Goal: Find contact information: Find contact information

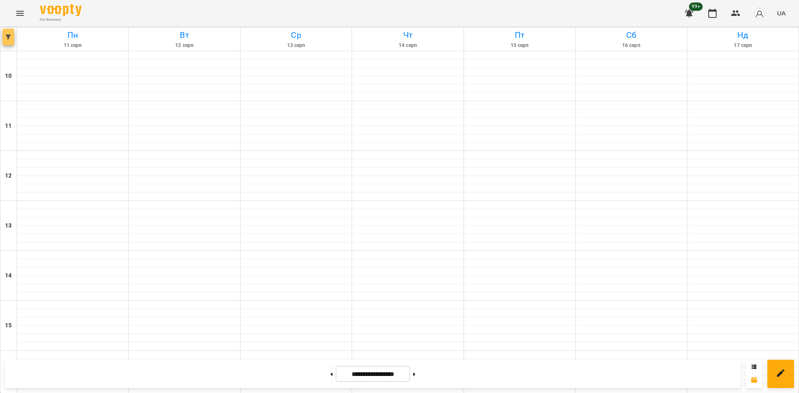
click at [7, 35] on icon "button" at bounding box center [8, 37] width 5 height 5
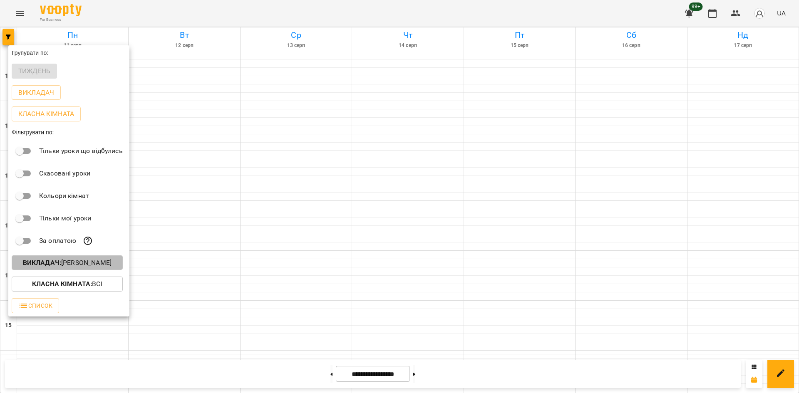
click at [80, 263] on p "Викладач : [PERSON_NAME]" at bounding box center [67, 263] width 89 height 10
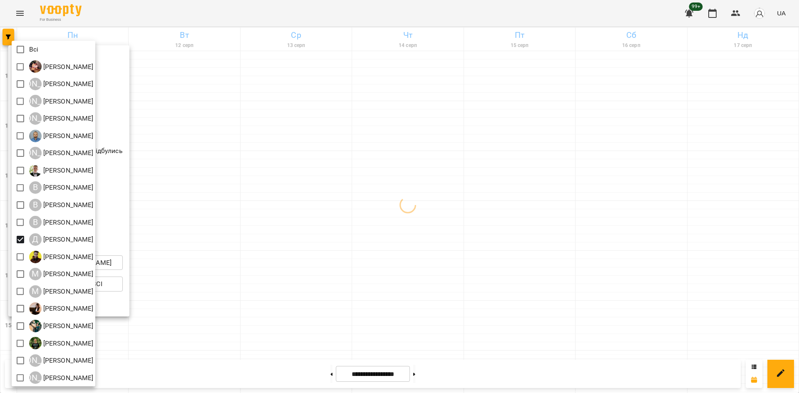
drag, startPoint x: 267, startPoint y: 300, endPoint x: 249, endPoint y: 303, distance: 18.9
click at [265, 302] on div at bounding box center [399, 196] width 799 height 393
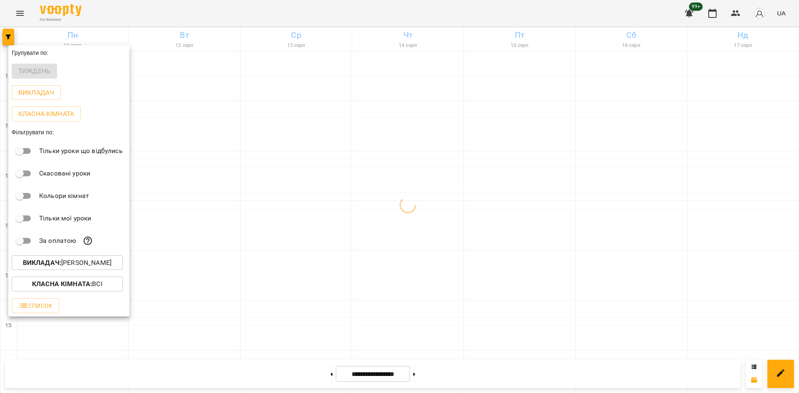
click at [231, 302] on div at bounding box center [399, 196] width 799 height 393
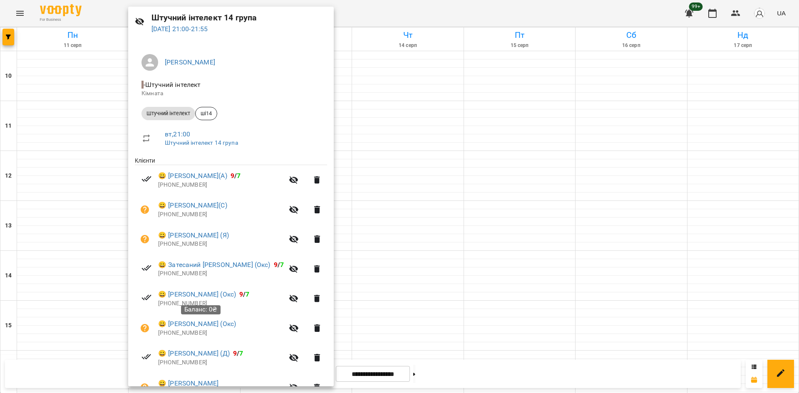
scroll to position [0, 0]
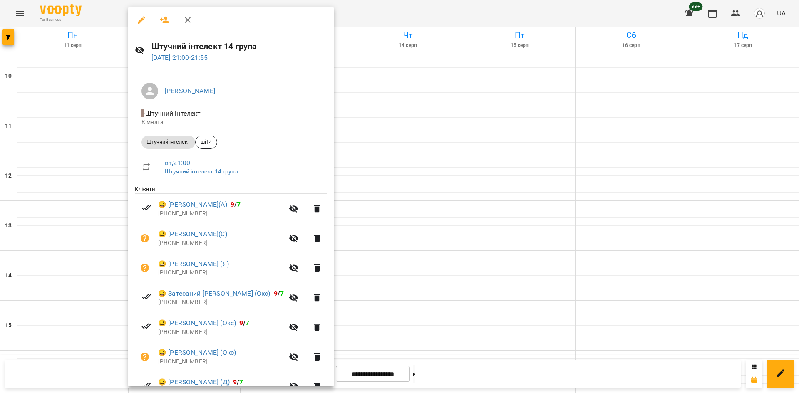
click at [389, 292] on div at bounding box center [399, 196] width 799 height 393
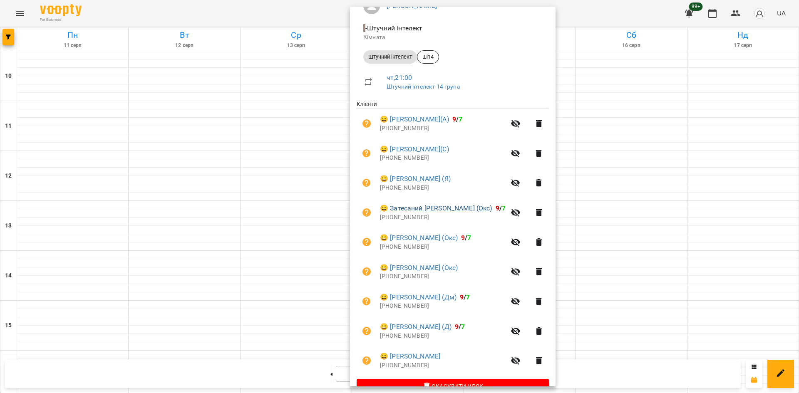
scroll to position [104, 0]
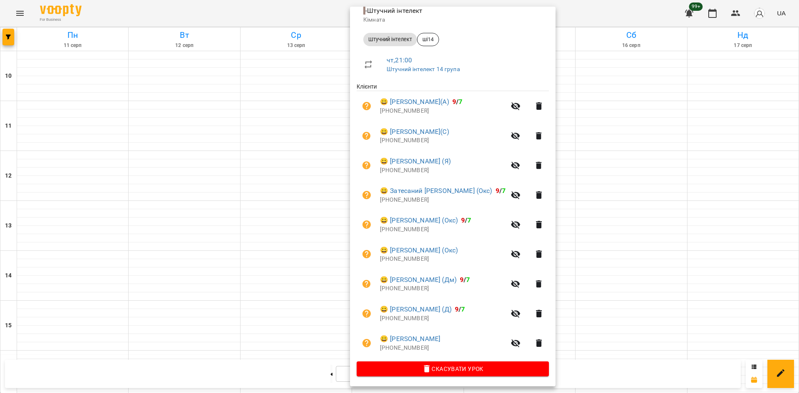
click at [301, 324] on div at bounding box center [399, 196] width 799 height 393
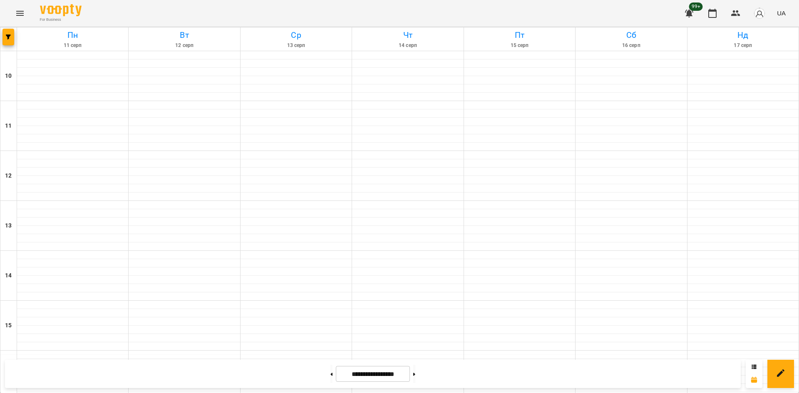
click at [6, 47] on div at bounding box center [8, 38] width 17 height 23
click at [15, 35] on div at bounding box center [8, 38] width 17 height 23
click at [14, 35] on div at bounding box center [8, 38] width 17 height 23
click at [9, 35] on icon "button" at bounding box center [8, 37] width 5 height 5
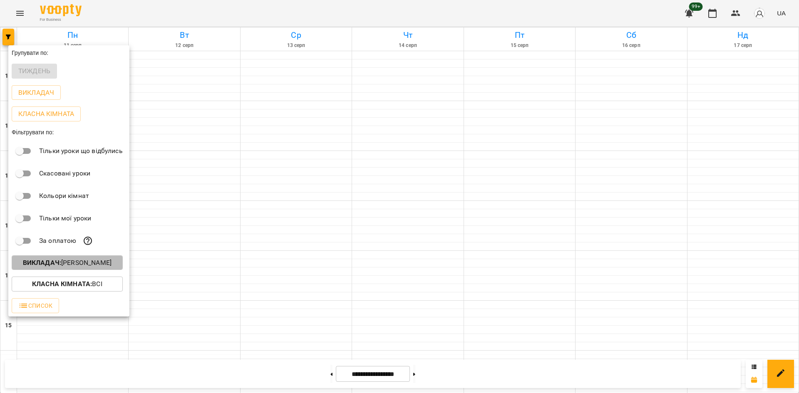
click at [90, 263] on p "Викладач : [PERSON_NAME]" at bounding box center [67, 263] width 89 height 10
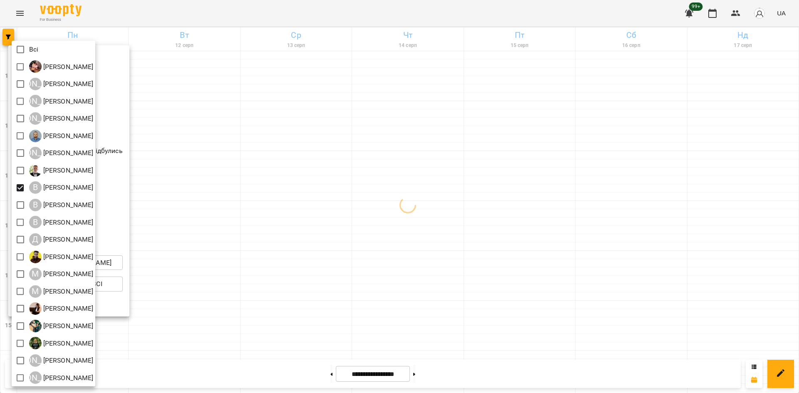
click at [238, 257] on div at bounding box center [399, 196] width 799 height 393
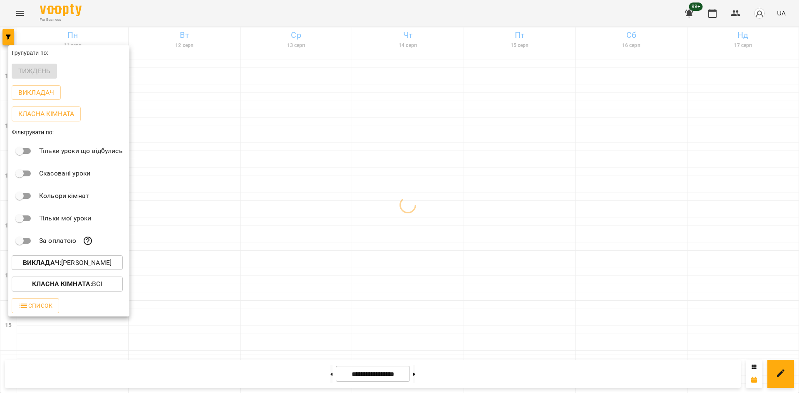
click at [301, 180] on div at bounding box center [399, 196] width 799 height 393
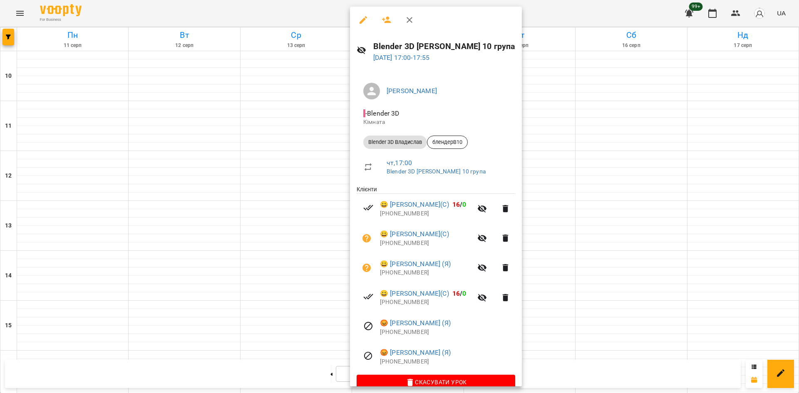
click at [320, 237] on div at bounding box center [399, 196] width 799 height 393
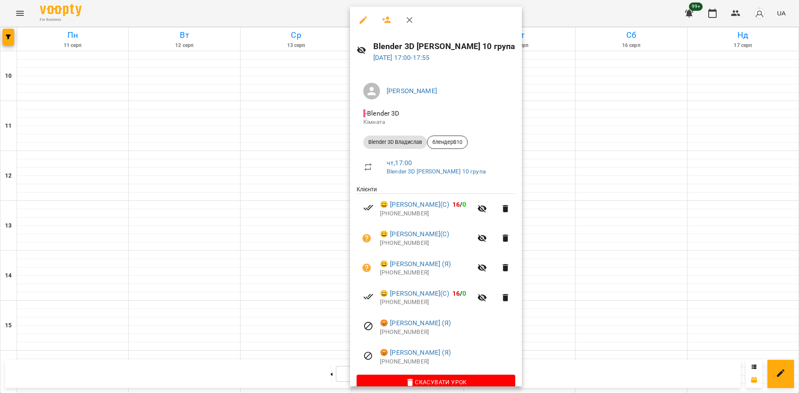
click at [227, 61] on div at bounding box center [399, 196] width 799 height 393
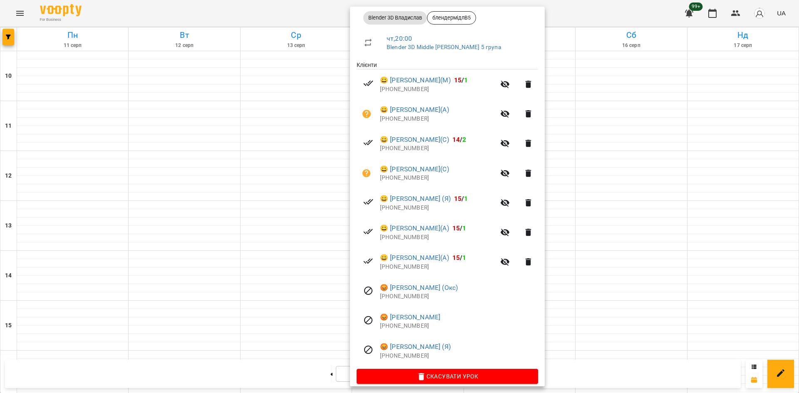
scroll to position [125, 0]
click at [274, 233] on div at bounding box center [399, 196] width 799 height 393
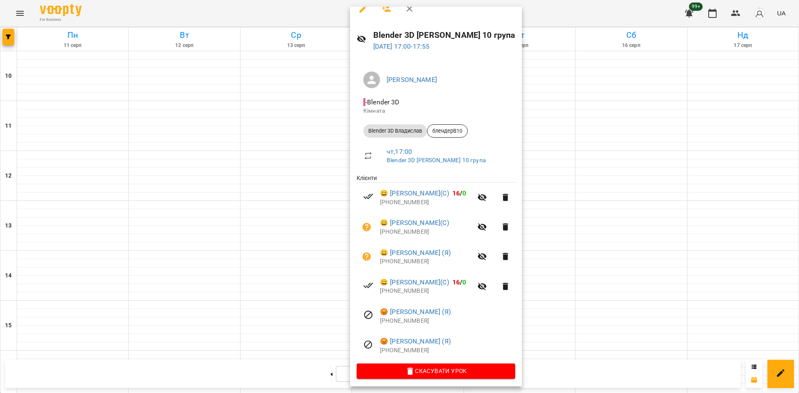
scroll to position [15, 0]
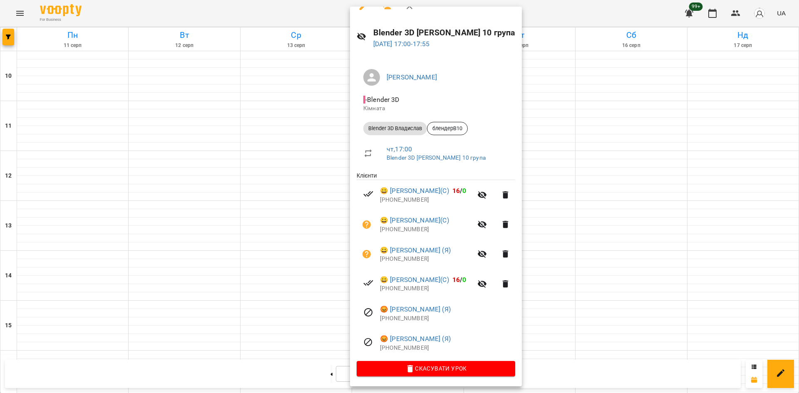
click at [259, 231] on div at bounding box center [399, 196] width 799 height 393
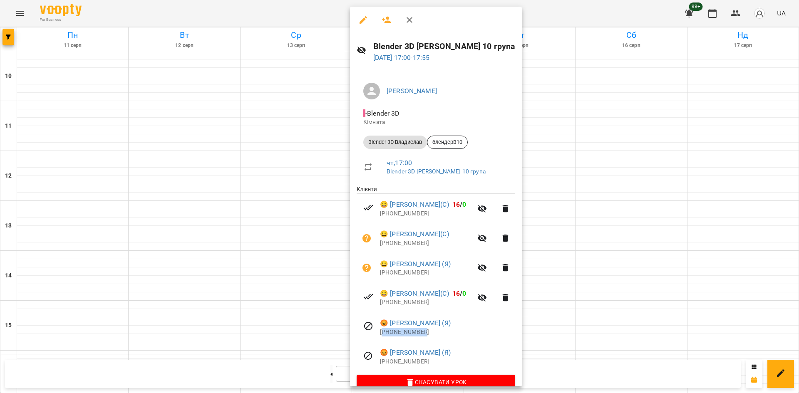
drag, startPoint x: 426, startPoint y: 333, endPoint x: 383, endPoint y: 331, distance: 42.5
click at [383, 331] on p "[PHONE_NUMBER]" at bounding box center [447, 332] width 135 height 8
copy p "380987763537"
click at [668, 217] on div at bounding box center [399, 196] width 799 height 393
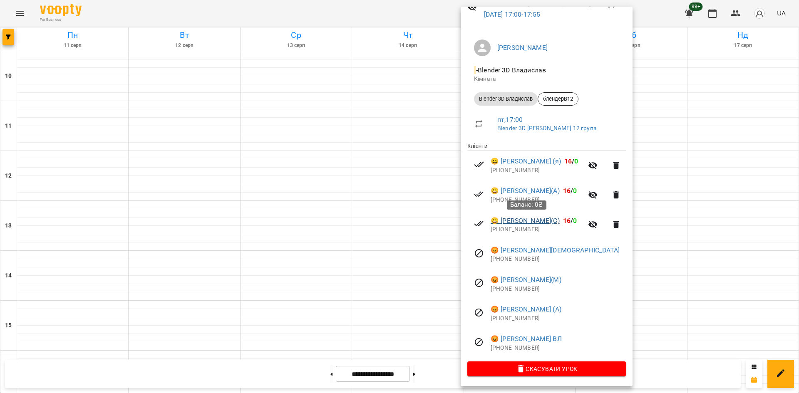
scroll to position [45, 0]
click at [277, 161] on div at bounding box center [399, 196] width 799 height 393
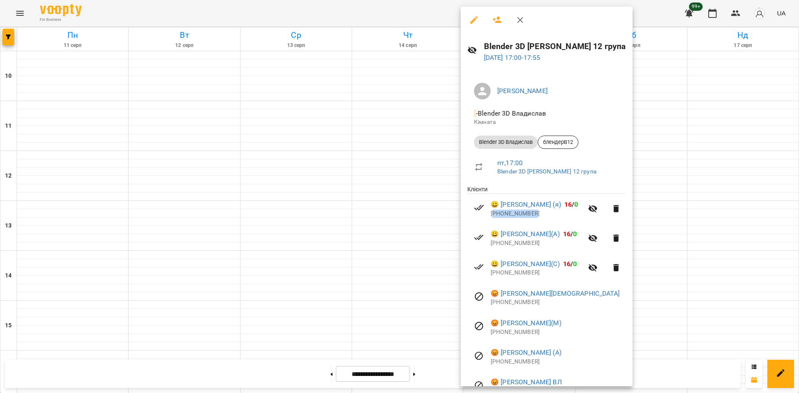
drag, startPoint x: 544, startPoint y: 212, endPoint x: 495, endPoint y: 219, distance: 49.9
click at [495, 218] on p "[PHONE_NUMBER]" at bounding box center [536, 214] width 92 height 8
copy p "380975406809"
click at [252, 172] on div at bounding box center [399, 196] width 799 height 393
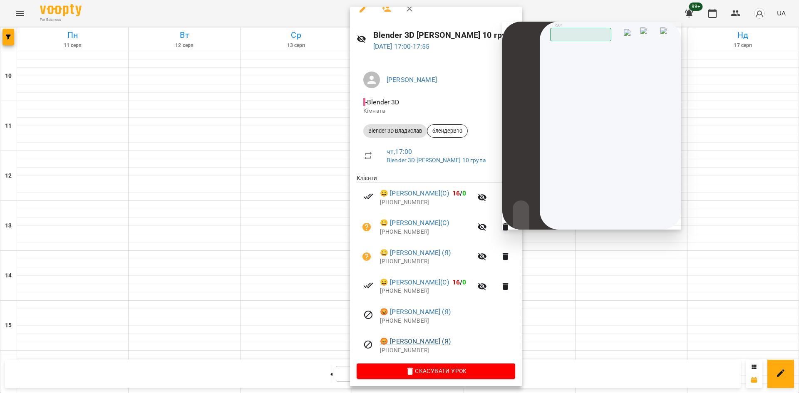
scroll to position [15, 0]
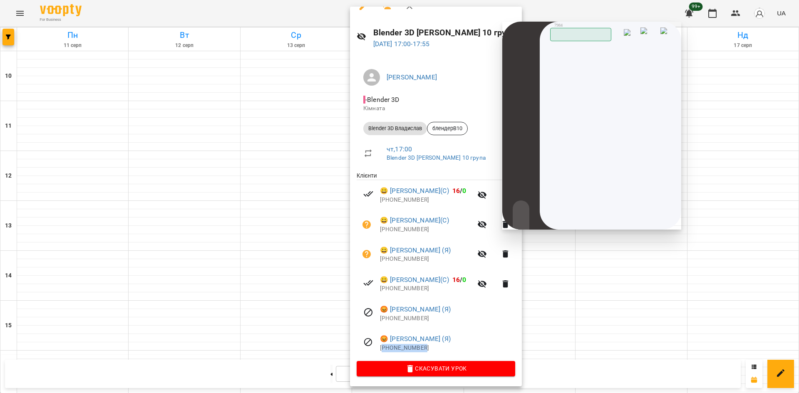
drag, startPoint x: 431, startPoint y: 348, endPoint x: 382, endPoint y: 348, distance: 49.1
click at [382, 348] on p "[PHONE_NUMBER]" at bounding box center [447, 348] width 135 height 8
copy p "353852864480"
click at [258, 223] on div at bounding box center [399, 196] width 799 height 393
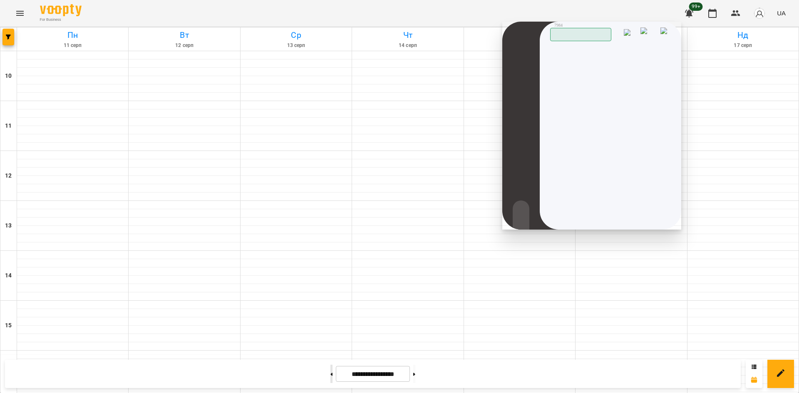
click at [330, 375] on button at bounding box center [331, 374] width 2 height 18
click at [668, 33] on img at bounding box center [666, 33] width 12 height 12
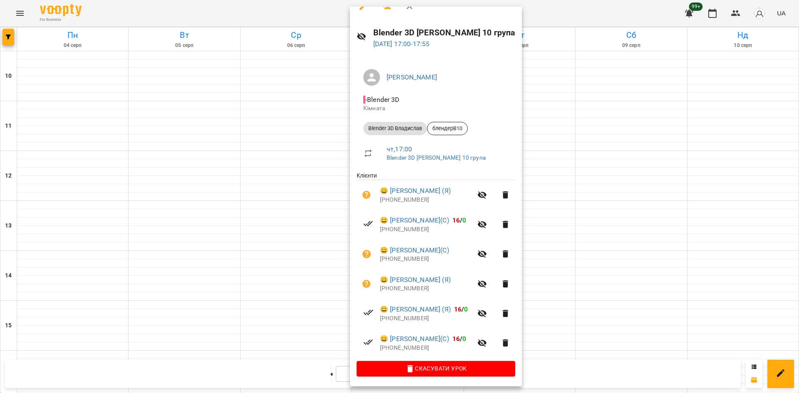
drag, startPoint x: 187, startPoint y: 76, endPoint x: 171, endPoint y: 80, distance: 17.1
click at [187, 76] on div at bounding box center [399, 196] width 799 height 393
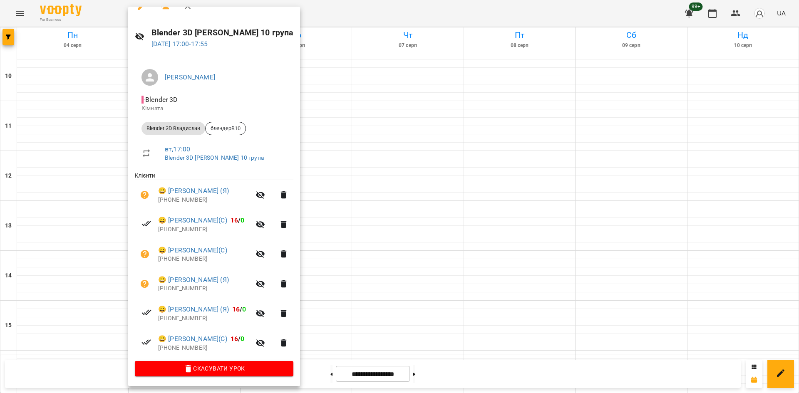
click at [471, 257] on div at bounding box center [399, 196] width 799 height 393
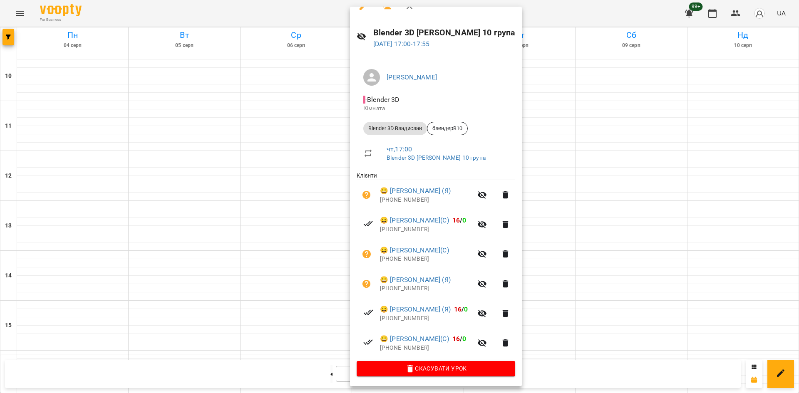
click at [170, 88] on div at bounding box center [399, 196] width 799 height 393
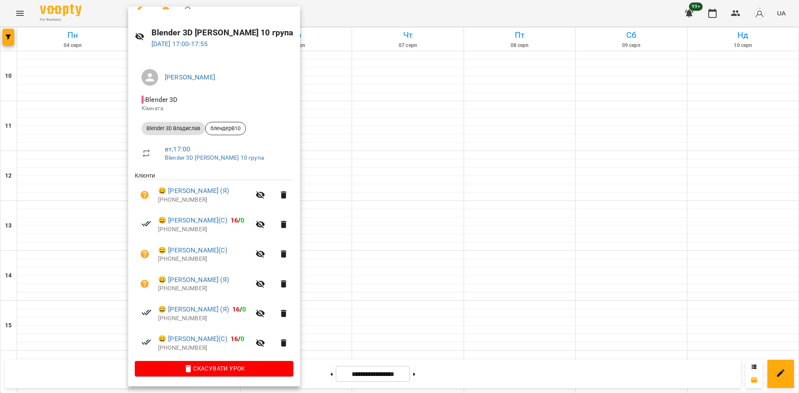
click at [469, 192] on div at bounding box center [399, 196] width 799 height 393
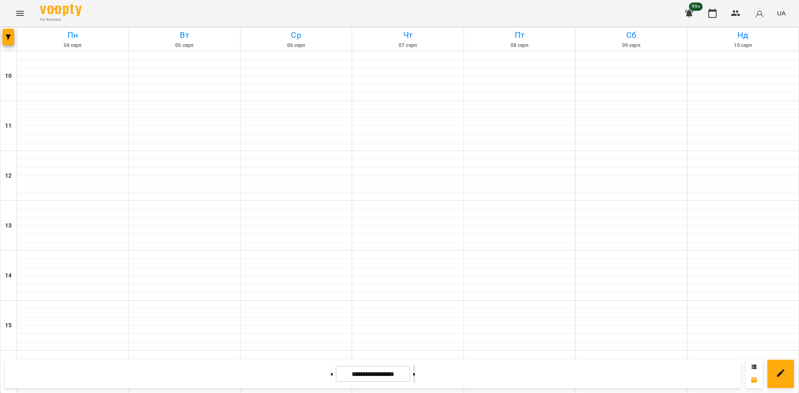
click at [415, 369] on button at bounding box center [414, 374] width 2 height 18
click at [9, 32] on button "button" at bounding box center [8, 37] width 12 height 17
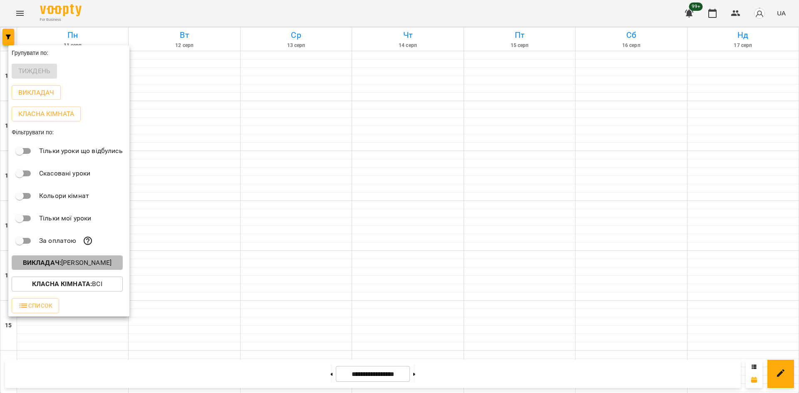
click at [104, 270] on button "Викладач : [PERSON_NAME]" at bounding box center [67, 262] width 111 height 15
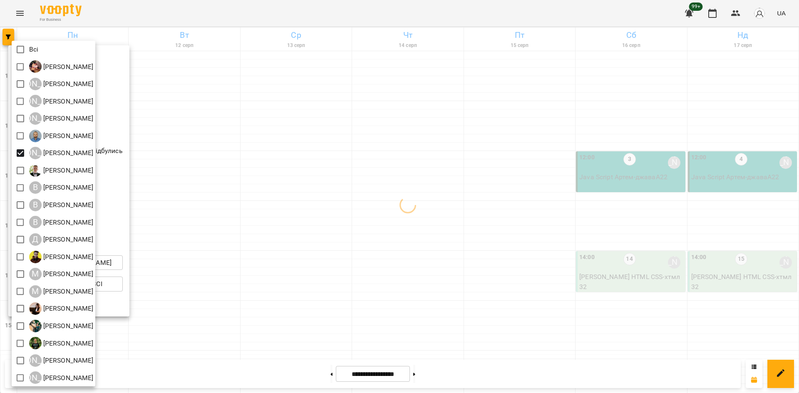
drag, startPoint x: 282, startPoint y: 329, endPoint x: 299, endPoint y: 317, distance: 21.2
click at [282, 328] on div at bounding box center [399, 196] width 799 height 393
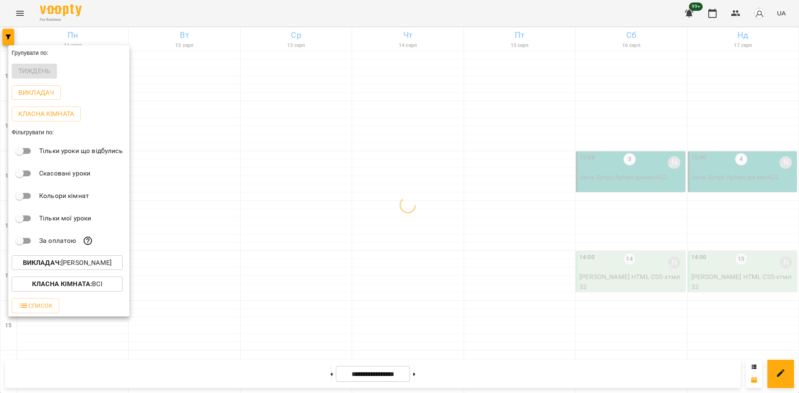
click at [277, 247] on div at bounding box center [399, 196] width 799 height 393
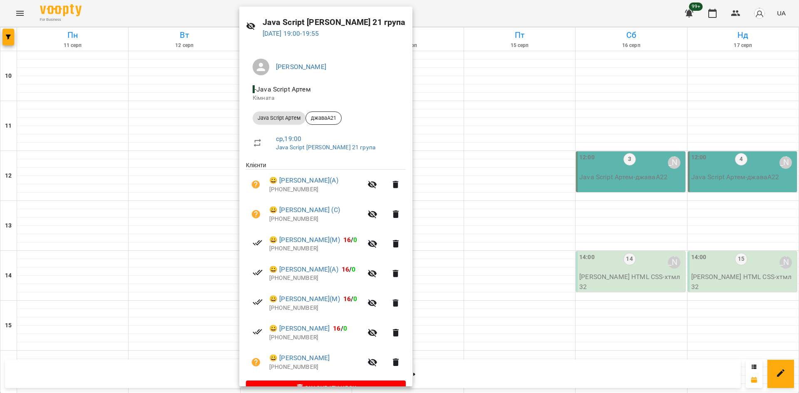
scroll to position [45, 0]
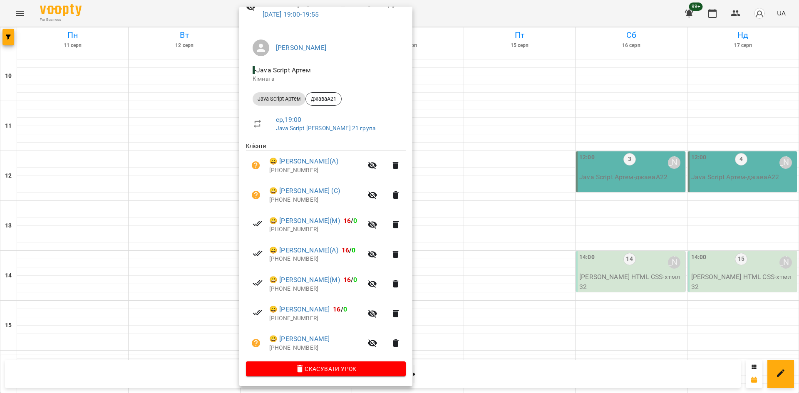
drag, startPoint x: 439, startPoint y: 299, endPoint x: 413, endPoint y: 284, distance: 30.4
click at [439, 299] on div at bounding box center [399, 196] width 799 height 393
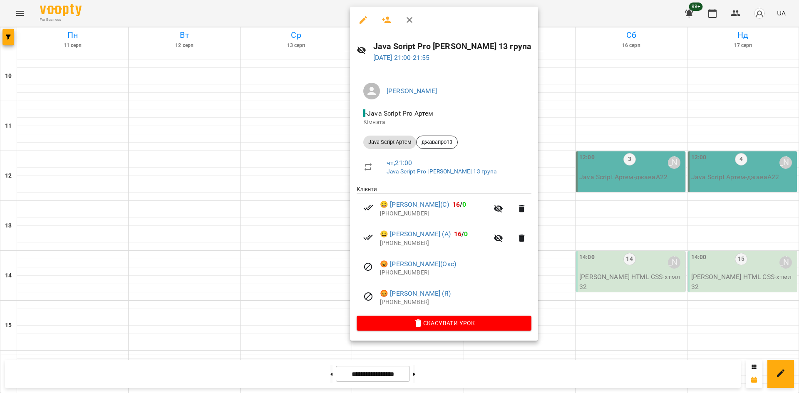
click at [327, 266] on div at bounding box center [399, 196] width 799 height 393
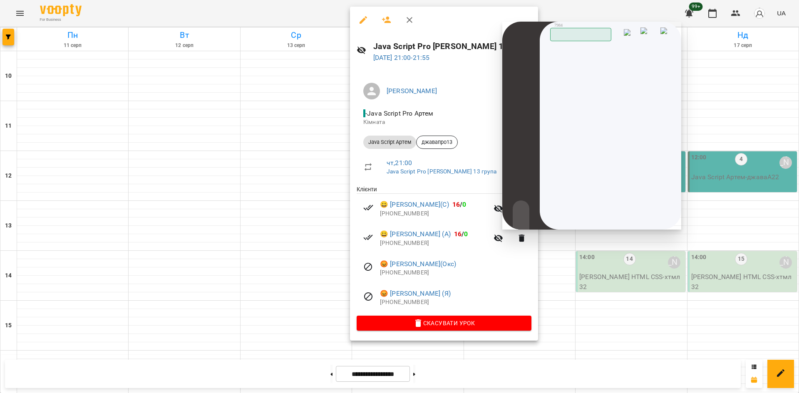
drag, startPoint x: 293, startPoint y: 280, endPoint x: 200, endPoint y: 277, distance: 92.4
click at [293, 280] on div at bounding box center [399, 196] width 799 height 393
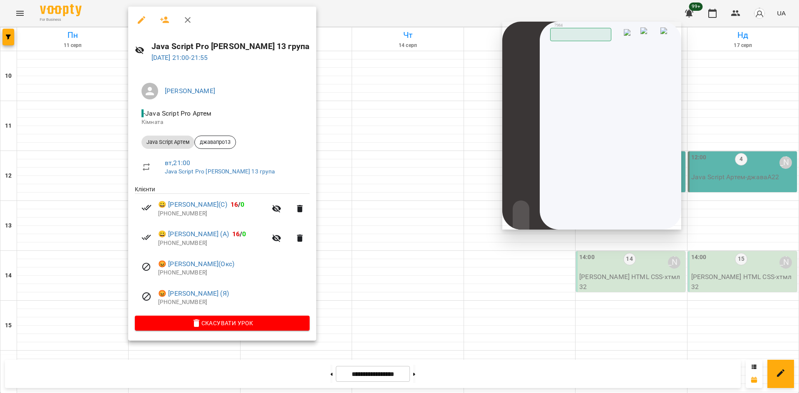
click at [369, 305] on div at bounding box center [399, 196] width 799 height 393
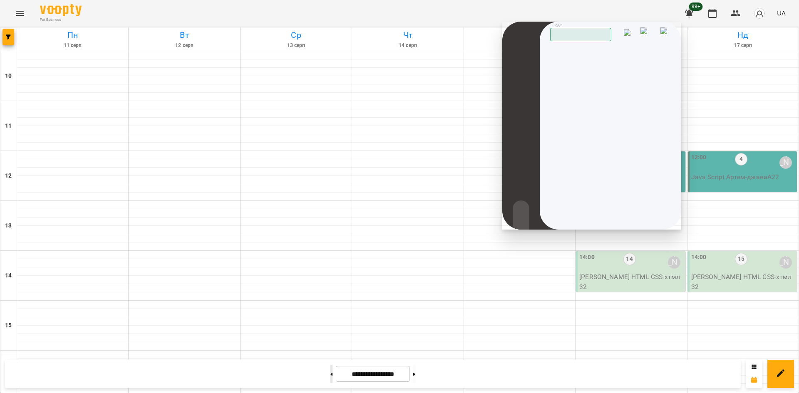
click at [331, 374] on icon at bounding box center [332, 374] width 2 height 3
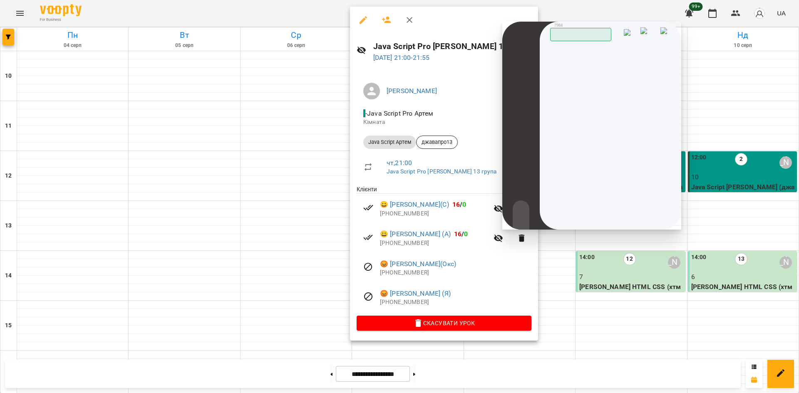
click at [163, 286] on div at bounding box center [399, 196] width 799 height 393
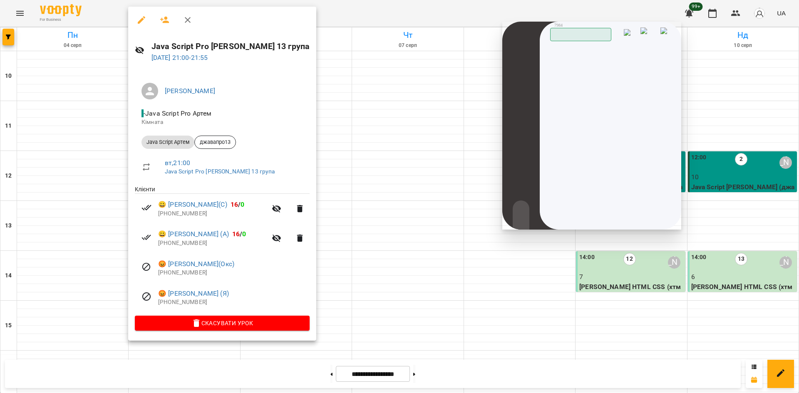
drag, startPoint x: 343, startPoint y: 288, endPoint x: 356, endPoint y: 304, distance: 20.1
click at [344, 288] on div at bounding box center [399, 196] width 799 height 393
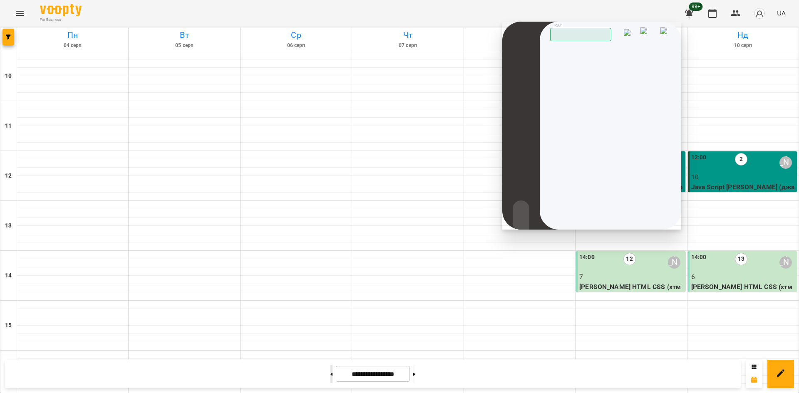
click at [330, 374] on button at bounding box center [331, 374] width 2 height 18
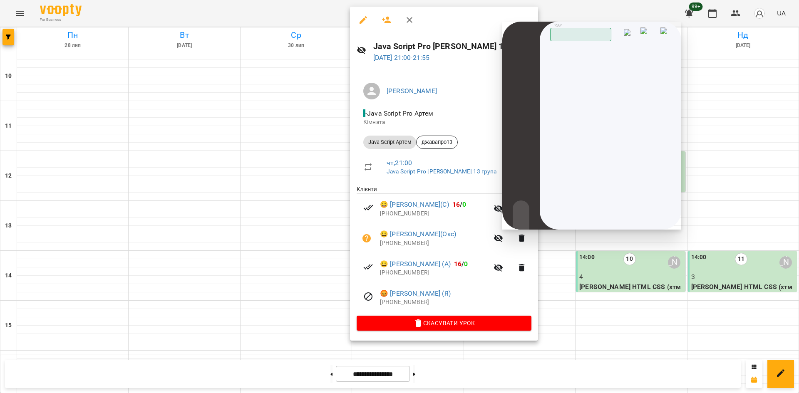
drag, startPoint x: 192, startPoint y: 274, endPoint x: 188, endPoint y: 275, distance: 4.3
click at [191, 275] on div at bounding box center [399, 196] width 799 height 393
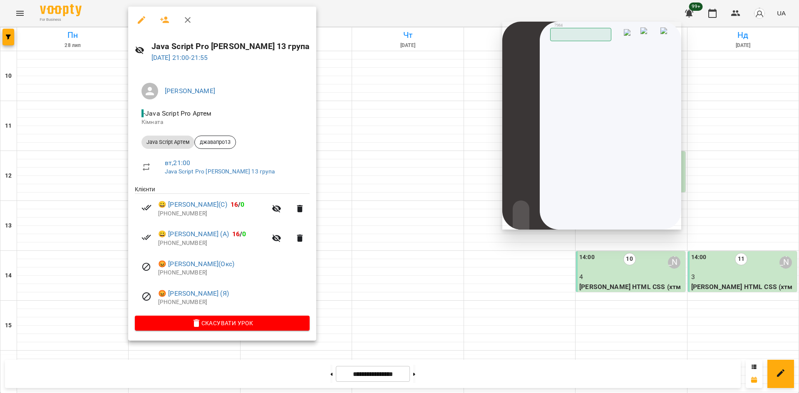
click at [381, 296] on div at bounding box center [399, 196] width 799 height 393
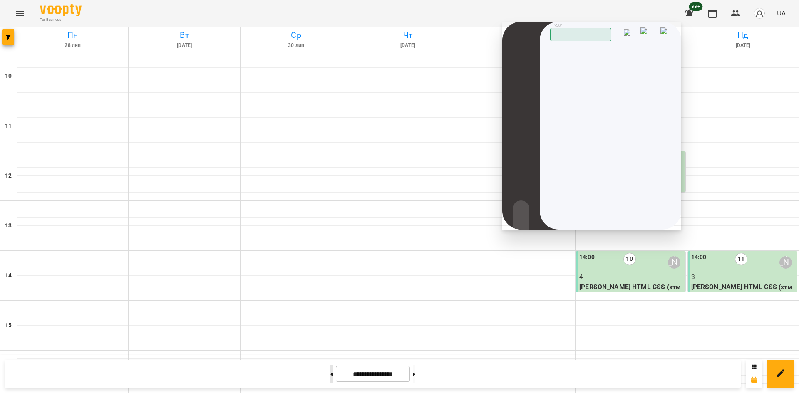
click at [330, 374] on button at bounding box center [331, 374] width 2 height 18
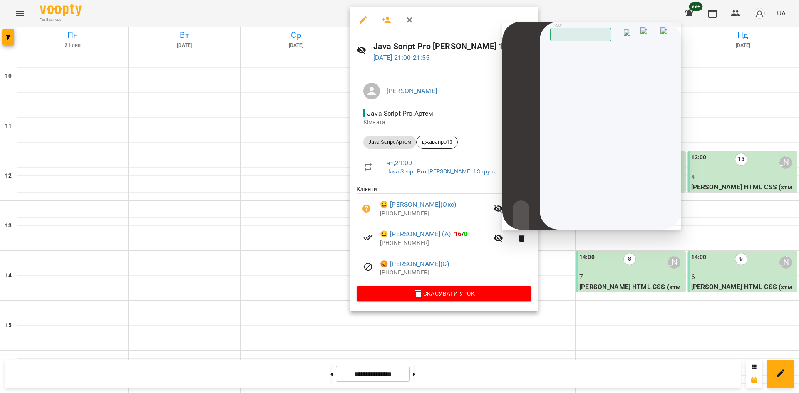
drag, startPoint x: 248, startPoint y: 265, endPoint x: 302, endPoint y: 265, distance: 53.7
click at [249, 264] on div at bounding box center [399, 196] width 799 height 393
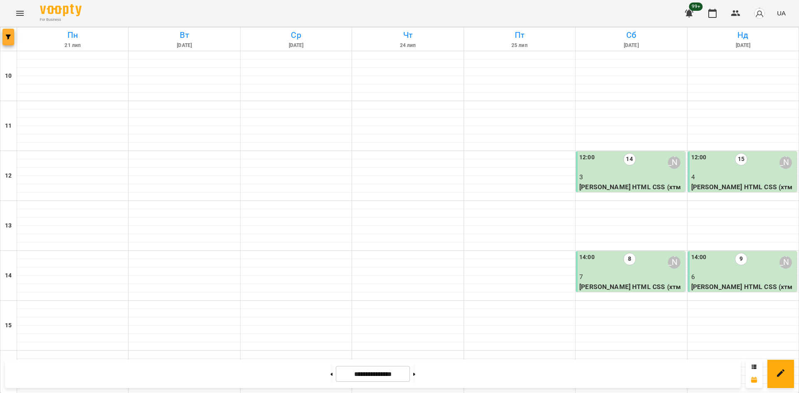
click at [4, 32] on button "button" at bounding box center [8, 37] width 12 height 17
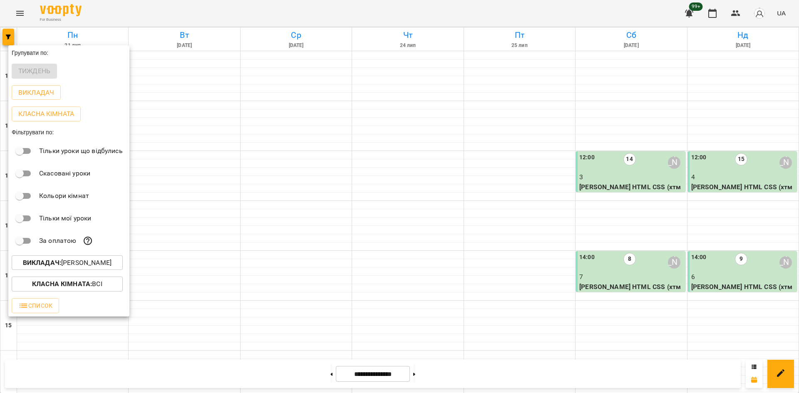
click at [81, 261] on p "Викладач : [PERSON_NAME]" at bounding box center [67, 263] width 89 height 10
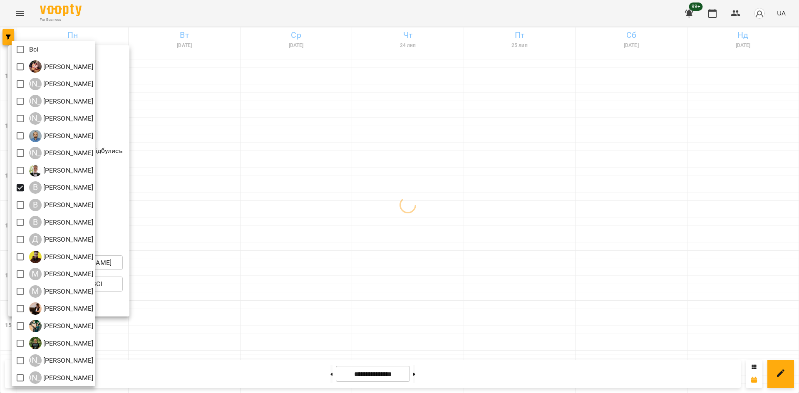
click at [263, 277] on div at bounding box center [399, 196] width 799 height 393
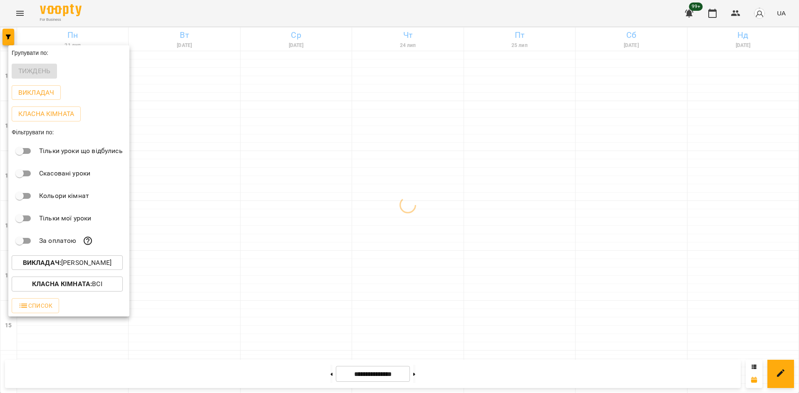
click at [311, 278] on div at bounding box center [399, 196] width 799 height 393
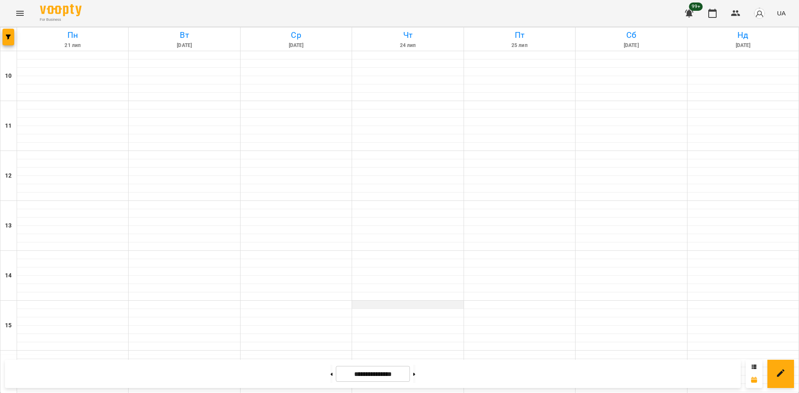
scroll to position [0, 0]
click at [13, 34] on button "button" at bounding box center [8, 37] width 12 height 17
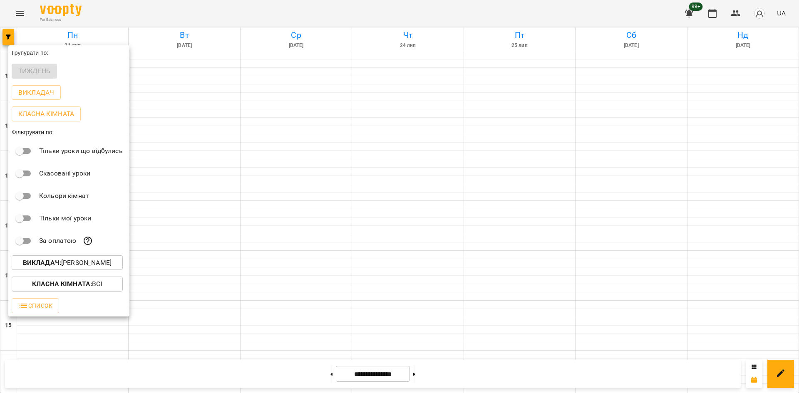
click at [89, 264] on p "Викладач : [PERSON_NAME]" at bounding box center [67, 263] width 89 height 10
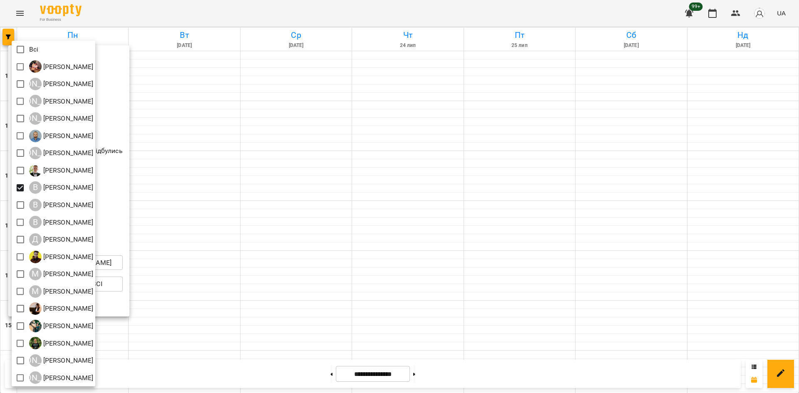
click at [419, 376] on div at bounding box center [399, 196] width 799 height 393
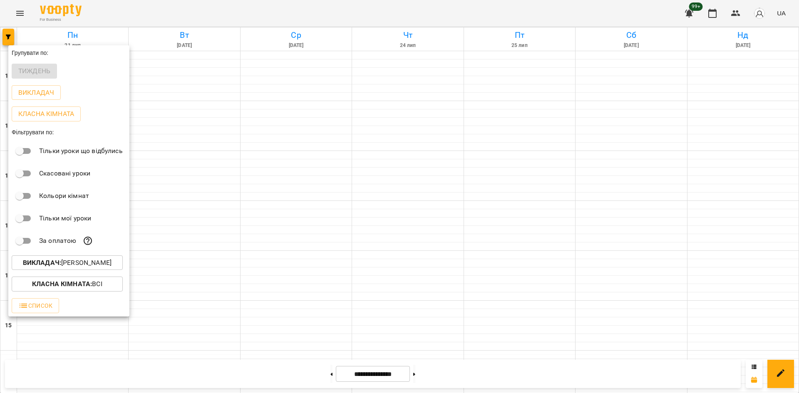
click at [422, 373] on div "Всі [PERSON_NAME] А [PERSON_NAME] А [PERSON_NAME] А [PERSON_NAME] [PERSON_NAME]…" at bounding box center [399, 196] width 799 height 393
click at [430, 371] on div at bounding box center [399, 196] width 799 height 393
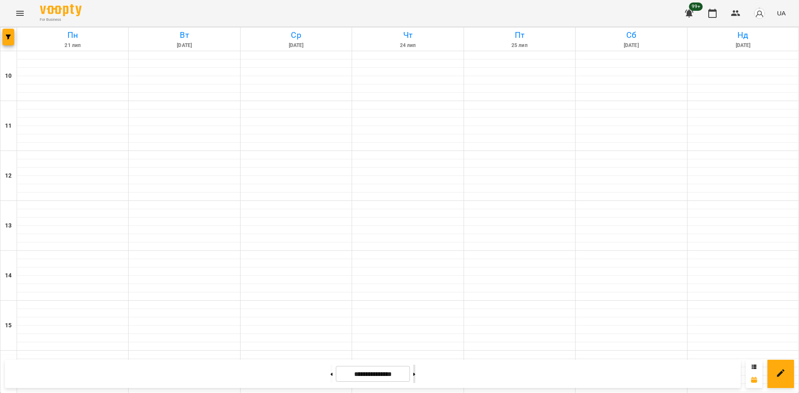
click at [415, 376] on button at bounding box center [414, 374] width 2 height 18
click at [415, 375] on button at bounding box center [414, 374] width 2 height 18
click at [330, 367] on button at bounding box center [331, 374] width 2 height 18
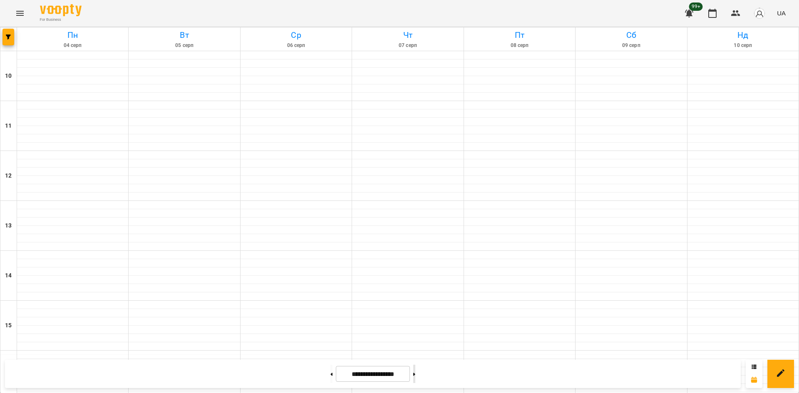
click at [415, 376] on button at bounding box center [414, 374] width 2 height 18
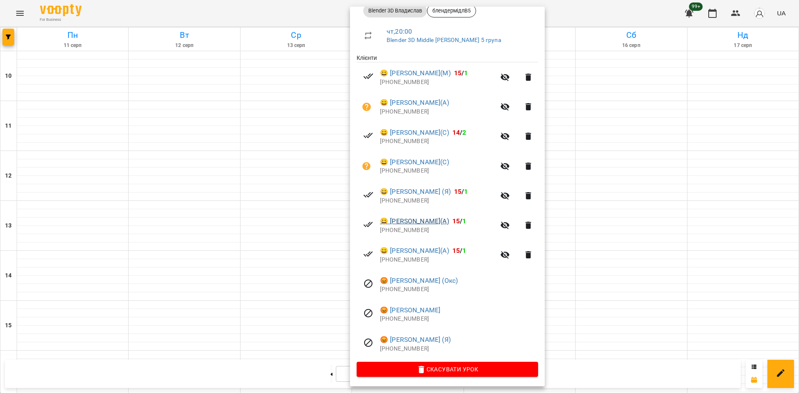
scroll to position [133, 0]
click at [562, 242] on div at bounding box center [399, 196] width 799 height 393
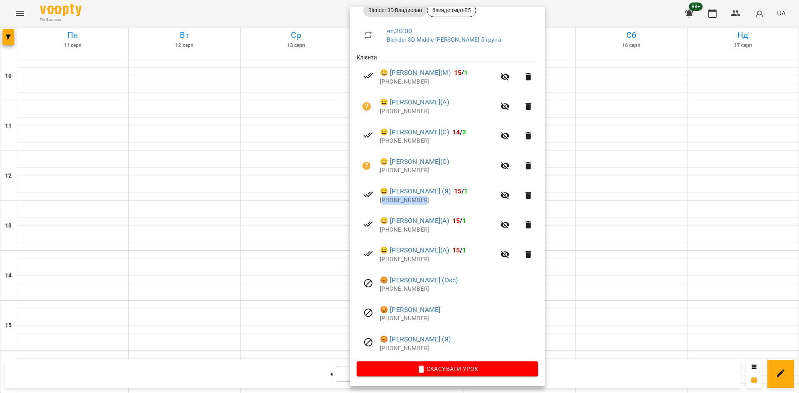
drag, startPoint x: 420, startPoint y: 201, endPoint x: 382, endPoint y: 203, distance: 37.9
click at [382, 203] on p "[PHONE_NUMBER]" at bounding box center [437, 200] width 115 height 8
copy p "380957170671"
click at [3, 45] on div at bounding box center [399, 196] width 799 height 393
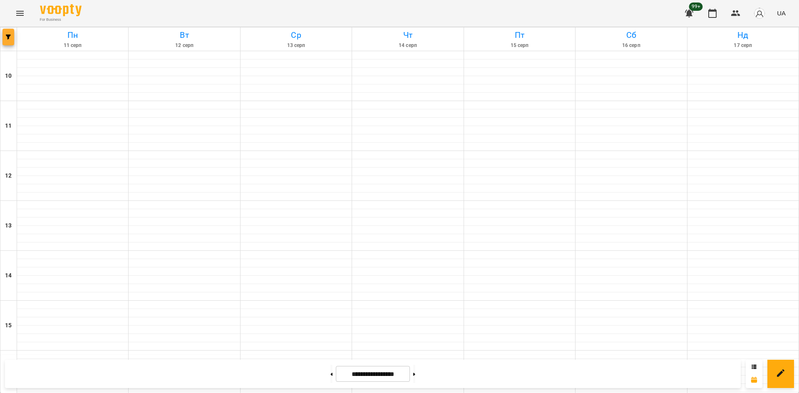
click at [5, 39] on span "button" at bounding box center [8, 37] width 12 height 5
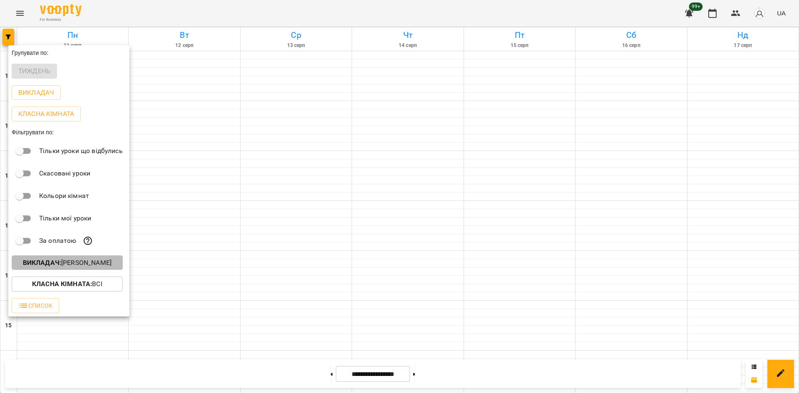
click at [72, 265] on p "Викладач : [PERSON_NAME]" at bounding box center [67, 263] width 89 height 10
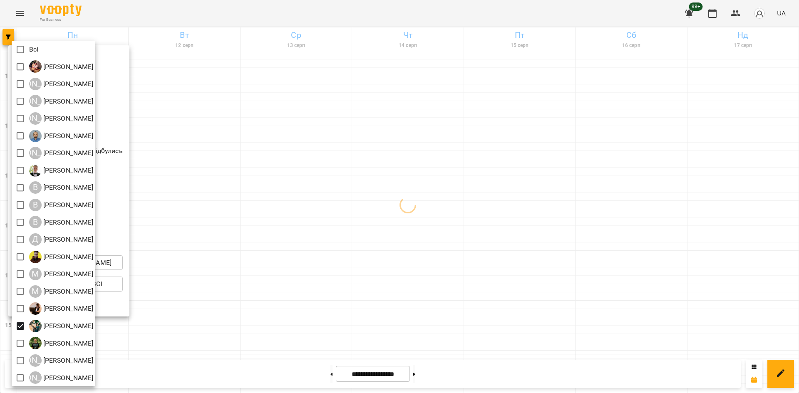
click at [265, 324] on div at bounding box center [399, 196] width 799 height 393
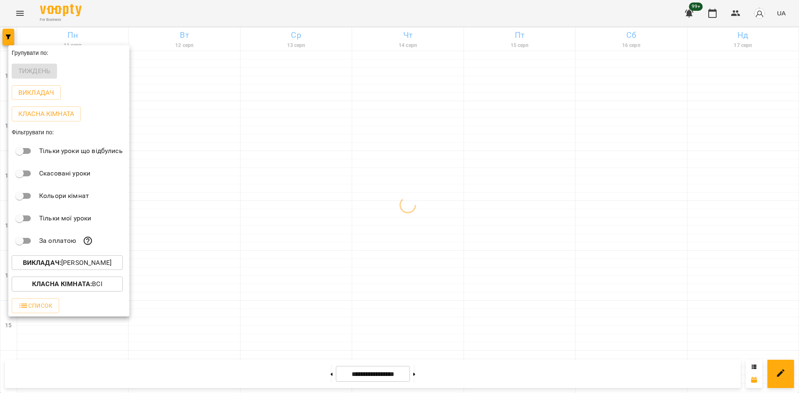
click at [212, 309] on div at bounding box center [399, 196] width 799 height 393
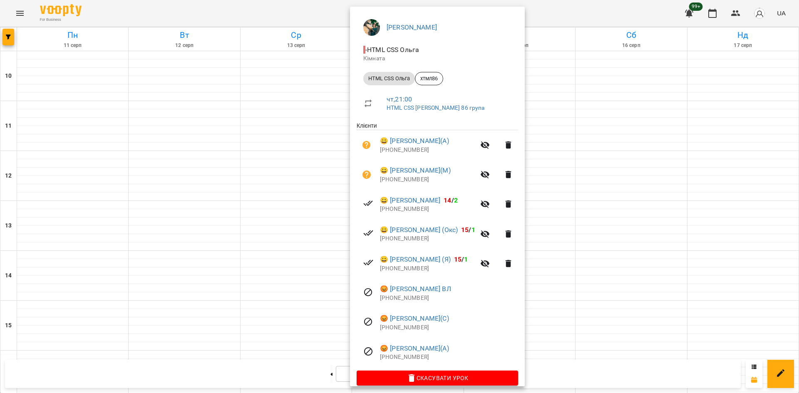
scroll to position [74, 0]
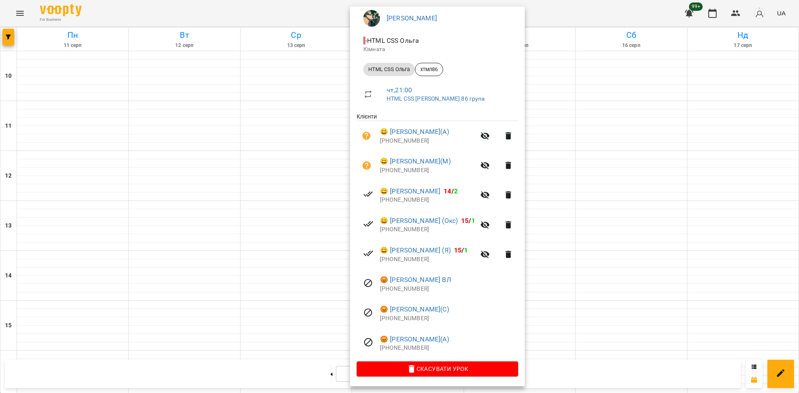
click at [280, 189] on div at bounding box center [399, 196] width 799 height 393
